Goal: Information Seeking & Learning: Learn about a topic

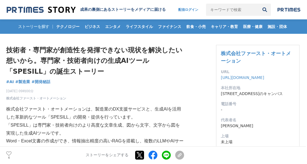
click at [63, 11] on img at bounding box center [41, 9] width 69 height 7
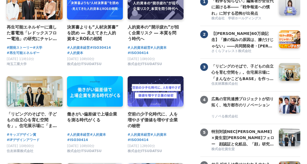
scroll to position [84, 0]
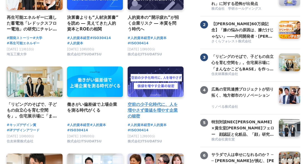
click at [153, 106] on h4 "空前の少子化時代に、人を増やさず価値を増やす企業の秘密" at bounding box center [152, 111] width 51 height 18
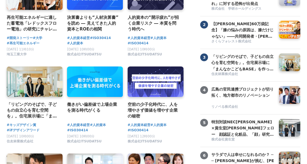
scroll to position [42, 0]
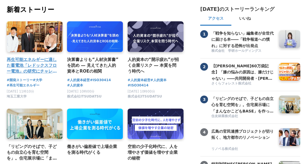
click at [20, 69] on h4 "再生可能エネルギーに適した蓄電池「レドックスフロー電池」の研究にチャレンジする埼玉工業大学" at bounding box center [32, 66] width 51 height 18
